Goal: Ask a question

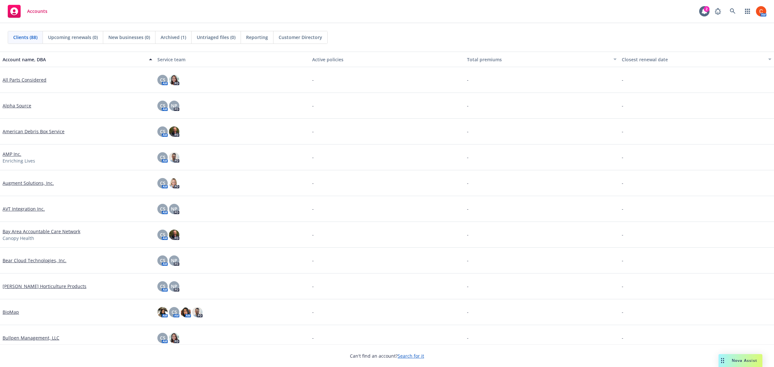
click at [743, 366] on div "Nova Assist" at bounding box center [740, 360] width 44 height 13
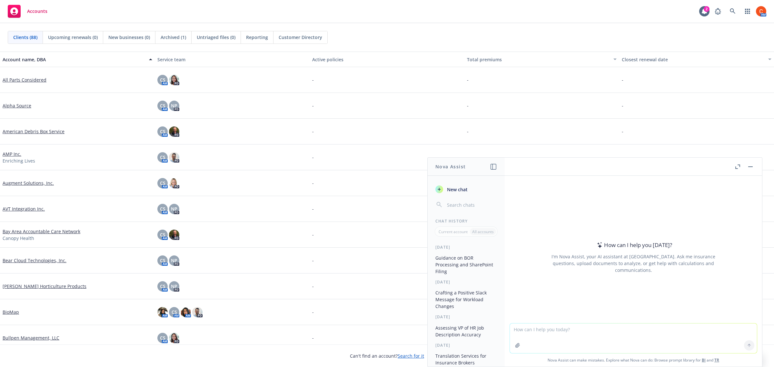
click at [529, 325] on textarea at bounding box center [633, 338] width 247 height 30
type textarea "Asking a regional manager if a mentor has been assigned to a new producer so sh…"
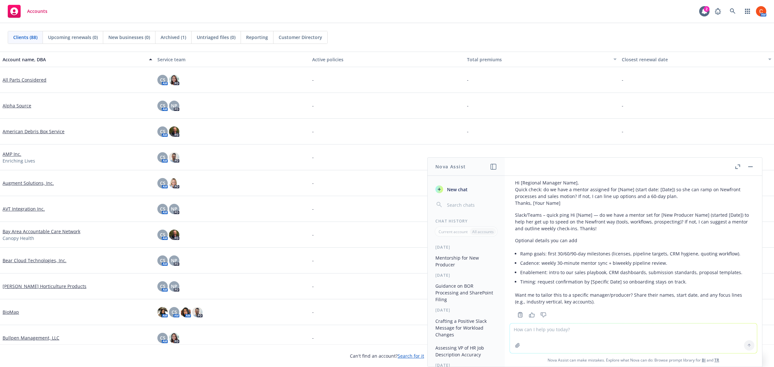
scroll to position [152, 0]
